Goal: Contribute content: Add original content to the website for others to see

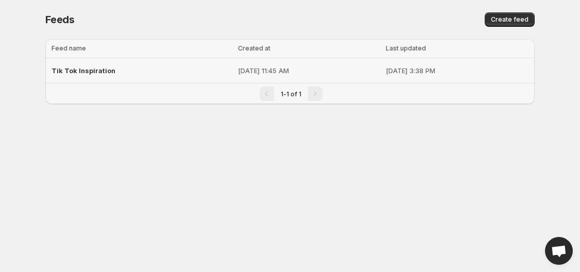
click at [139, 72] on div "Tik Tok Inspiration" at bounding box center [141, 70] width 180 height 19
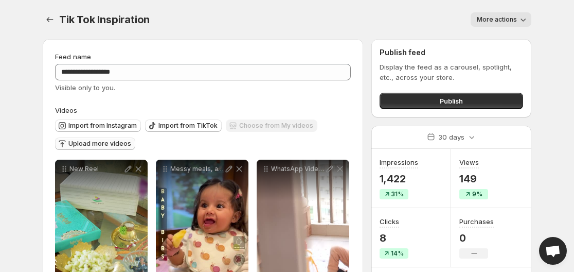
click at [112, 143] on span "Upload more videos" at bounding box center [99, 143] width 63 height 8
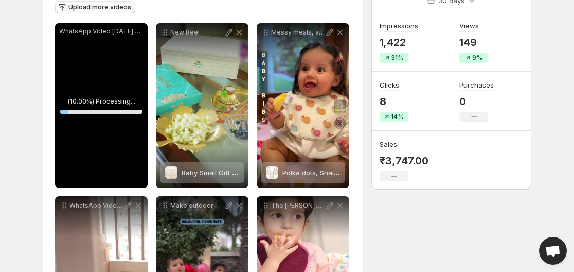
scroll to position [154, 0]
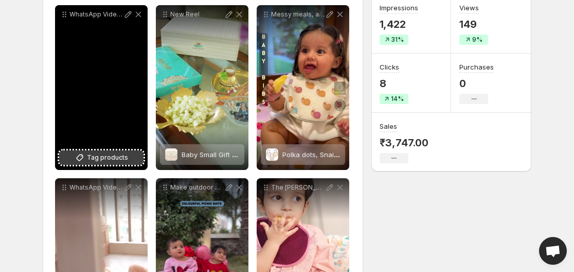
click at [112, 158] on span "Tag products" at bounding box center [107, 157] width 41 height 10
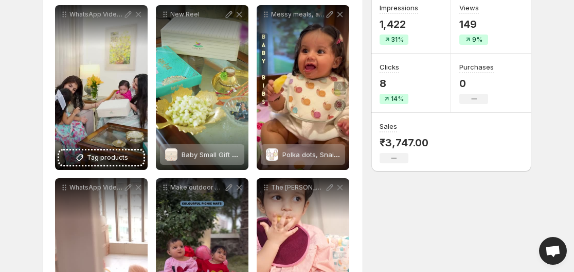
scroll to position [0, 0]
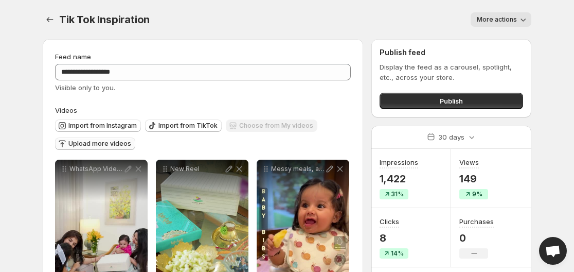
click at [104, 144] on span "Upload more videos" at bounding box center [99, 143] width 63 height 8
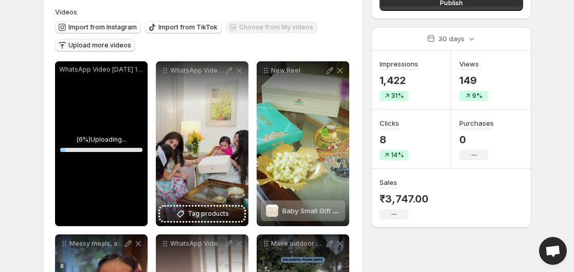
scroll to position [103, 0]
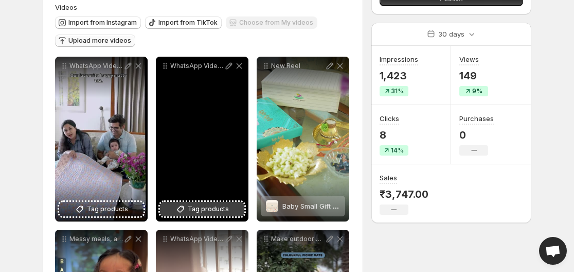
click at [217, 207] on span "Tag products" at bounding box center [208, 209] width 41 height 10
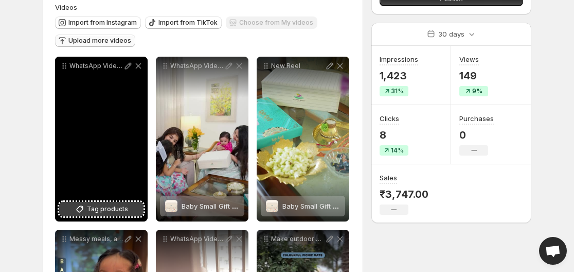
click at [106, 207] on span "Tag products" at bounding box center [107, 209] width 41 height 10
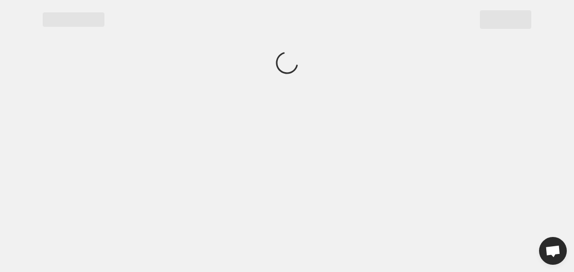
scroll to position [0, 0]
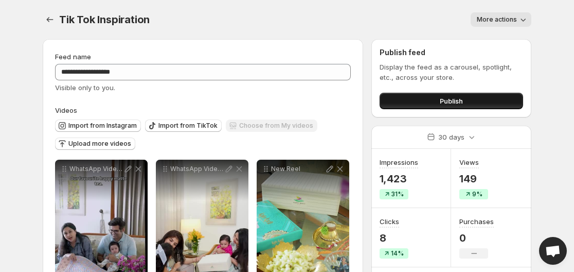
click at [437, 102] on button "Publish" at bounding box center [452, 101] width 144 height 16
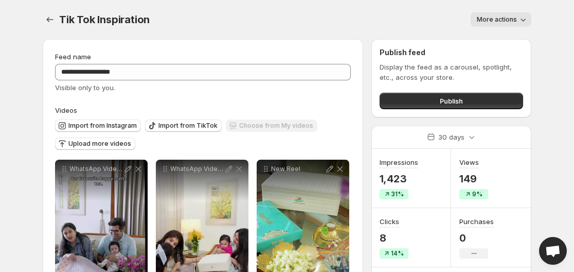
click at [556, 113] on body "**********" at bounding box center [287, 136] width 574 height 272
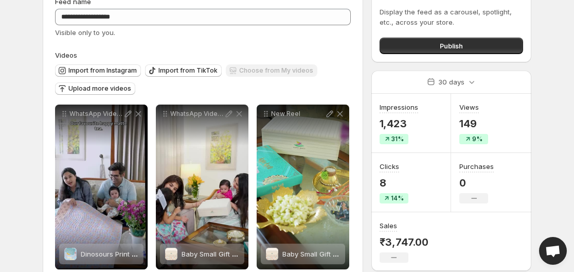
scroll to position [154, 0]
